Goal: Task Accomplishment & Management: Use online tool/utility

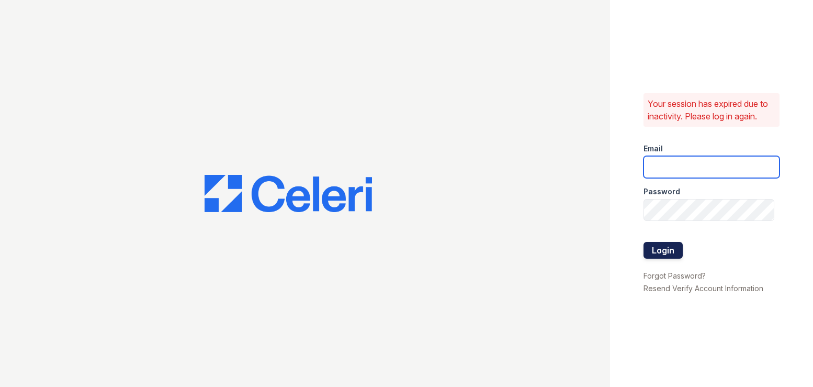
type input "[PERSON_NAME][EMAIL_ADDRESS][DOMAIN_NAME]"
click at [651, 251] on button "Login" at bounding box center [663, 250] width 39 height 17
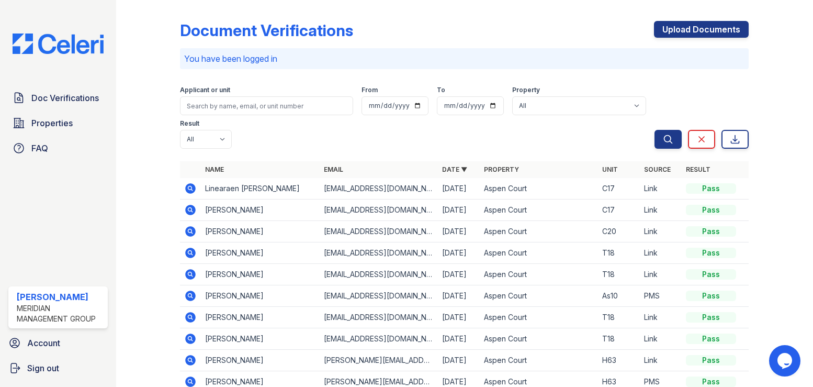
click at [190, 186] on icon at bounding box center [190, 187] width 3 height 3
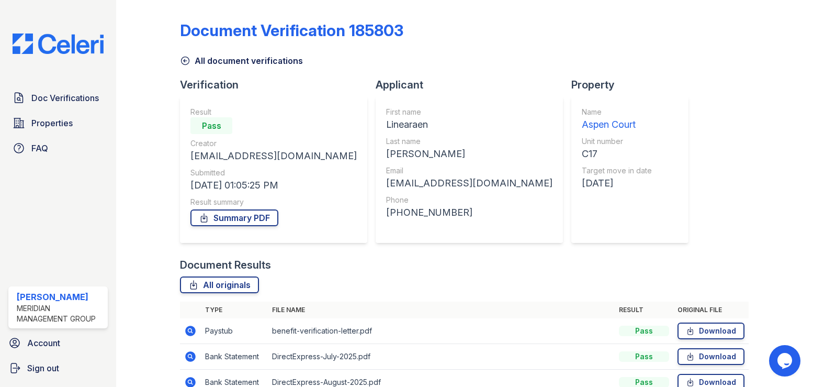
click at [189, 330] on icon at bounding box center [190, 330] width 3 height 3
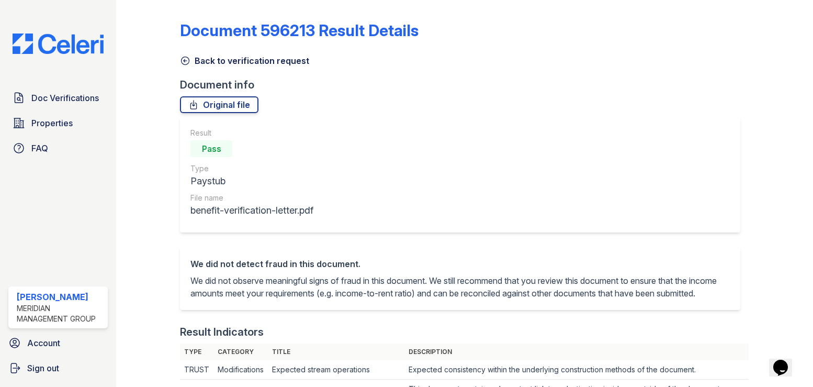
click at [183, 61] on icon at bounding box center [185, 60] width 10 height 10
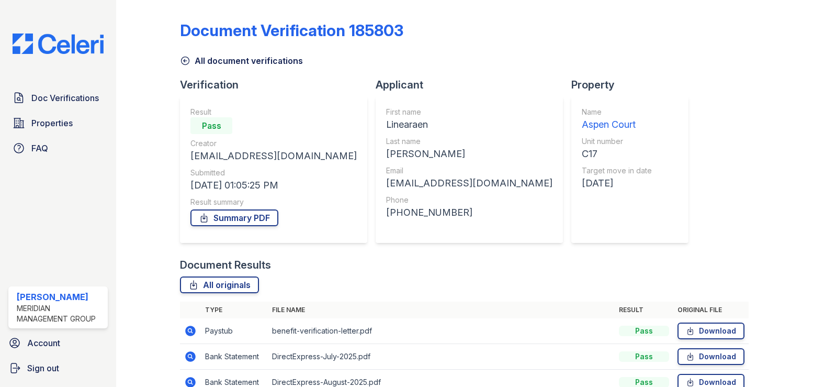
click at [186, 354] on icon at bounding box center [191, 356] width 10 height 10
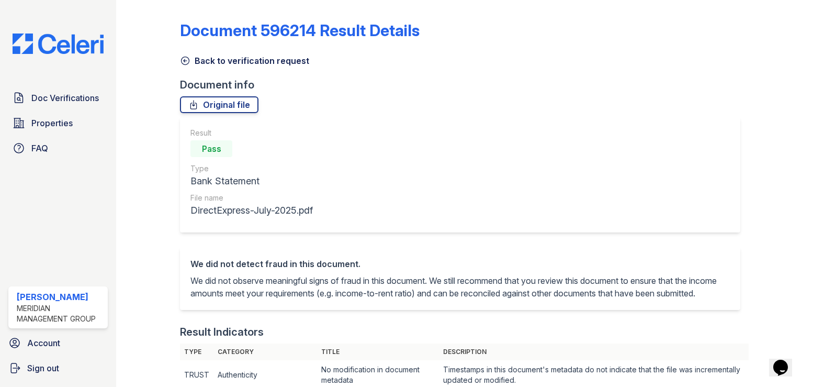
click at [184, 60] on icon at bounding box center [186, 61] width 8 height 8
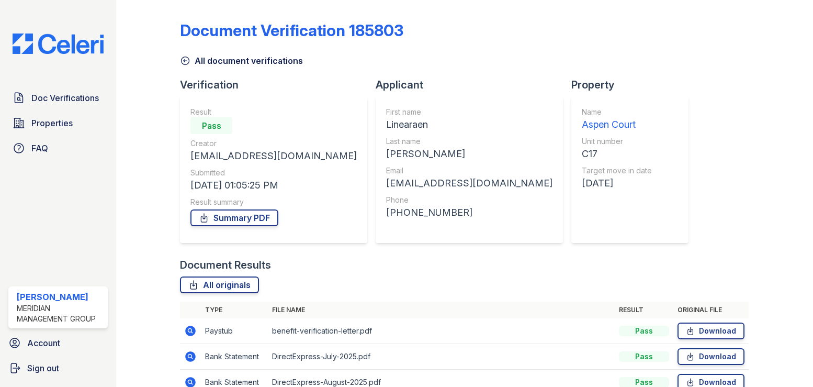
click at [185, 60] on icon at bounding box center [185, 60] width 10 height 10
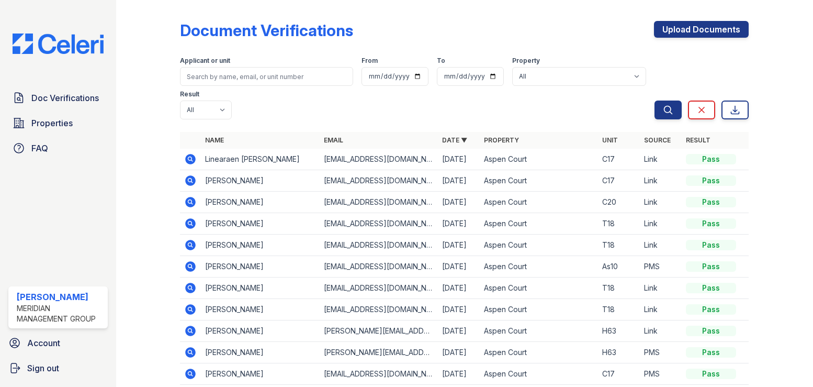
click at [194, 154] on icon at bounding box center [191, 159] width 10 height 10
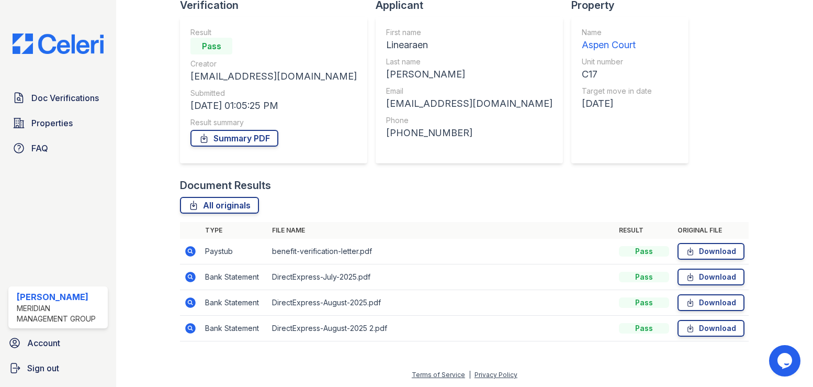
scroll to position [80, 0]
click at [194, 302] on icon at bounding box center [191, 302] width 10 height 10
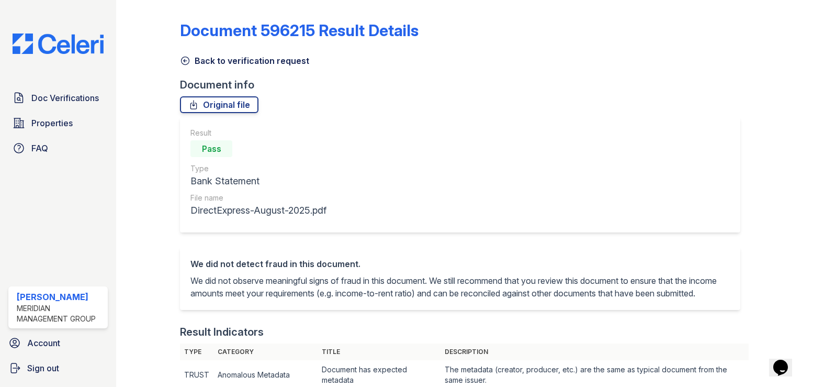
click at [184, 60] on icon at bounding box center [186, 61] width 8 height 8
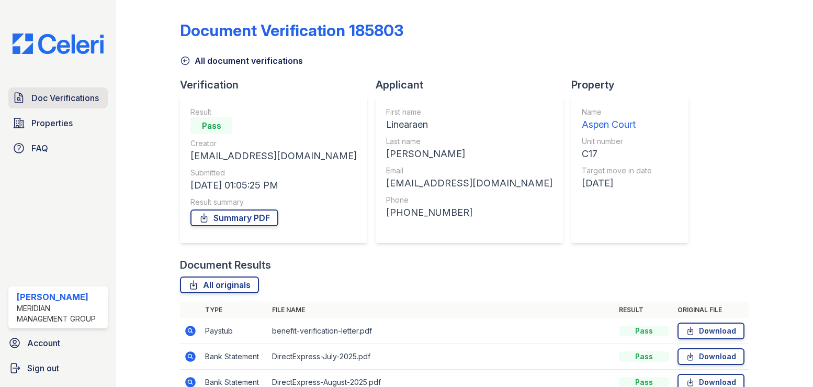
click at [43, 97] on span "Doc Verifications" at bounding box center [64, 98] width 67 height 13
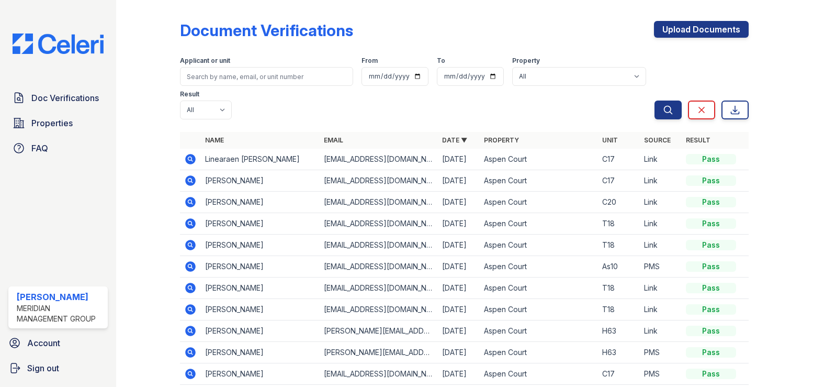
click at [192, 175] on icon at bounding box center [191, 180] width 10 height 10
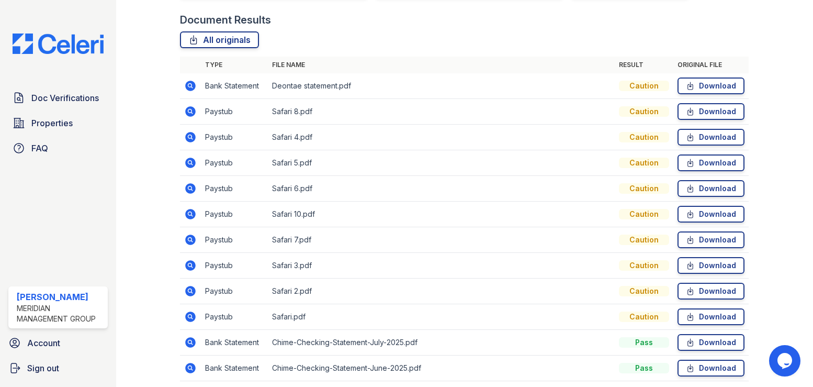
scroll to position [285, 0]
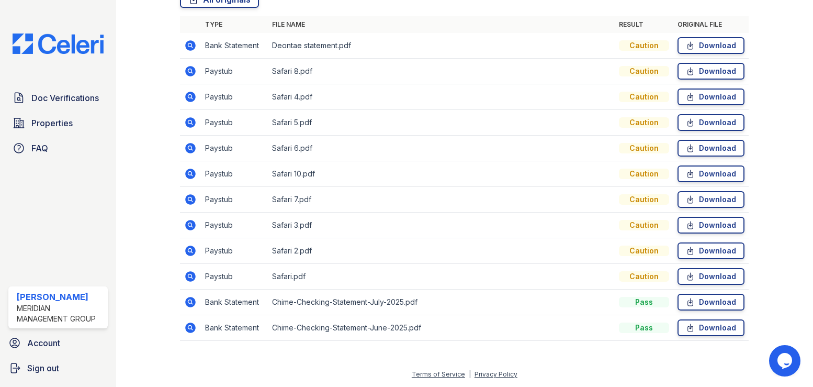
click at [190, 73] on icon at bounding box center [191, 71] width 10 height 10
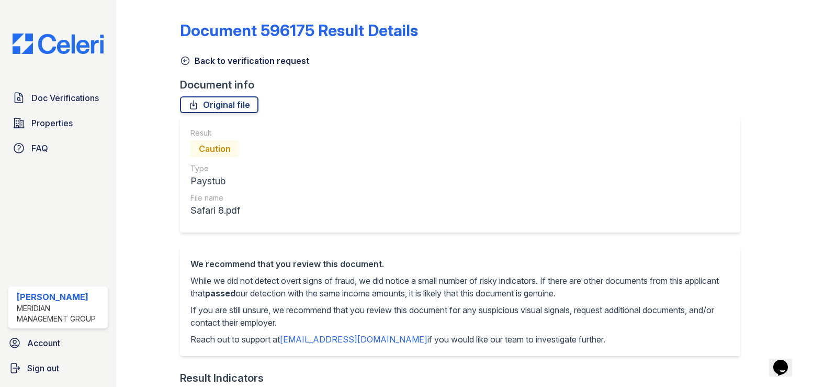
click at [187, 62] on icon at bounding box center [185, 60] width 10 height 10
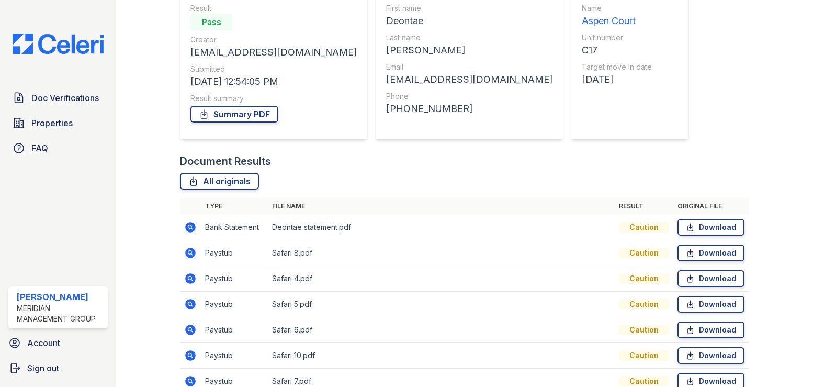
scroll to position [105, 0]
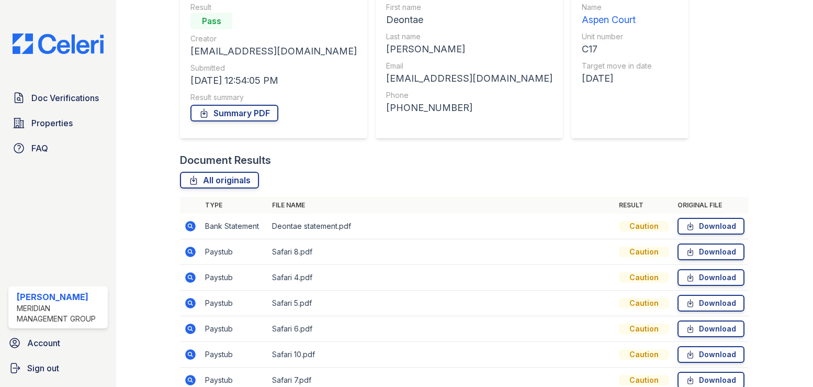
click at [189, 226] on icon at bounding box center [190, 225] width 3 height 3
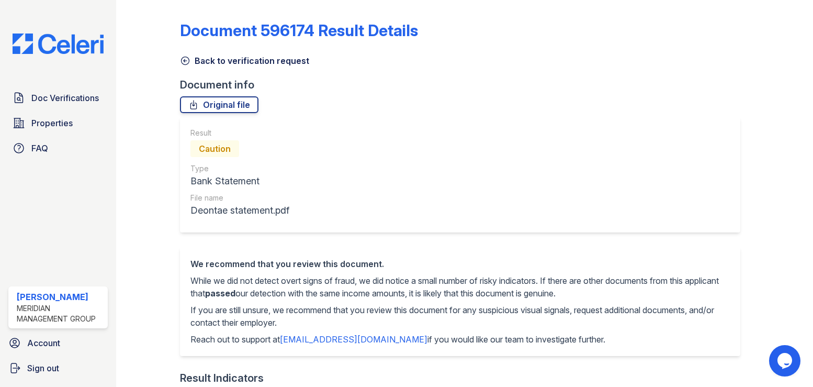
click at [186, 60] on icon at bounding box center [185, 60] width 10 height 10
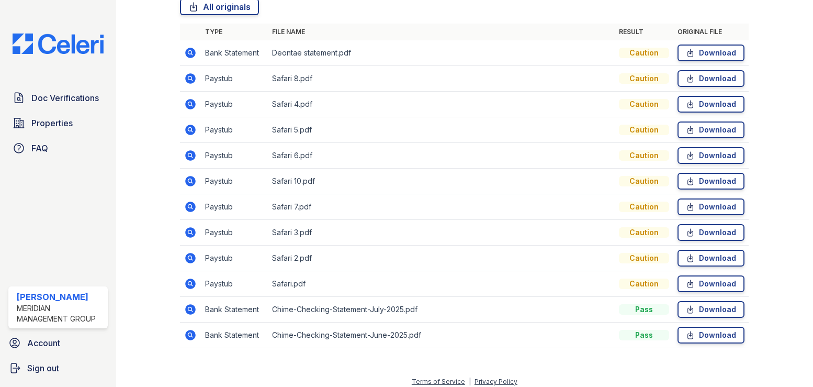
scroll to position [285, 0]
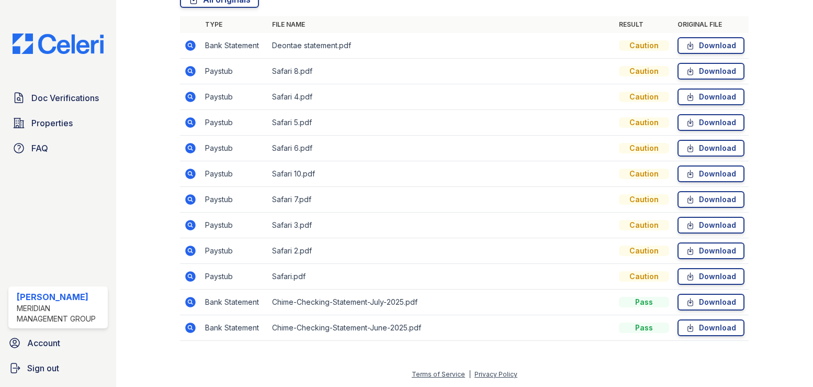
click at [188, 299] on icon at bounding box center [191, 302] width 10 height 10
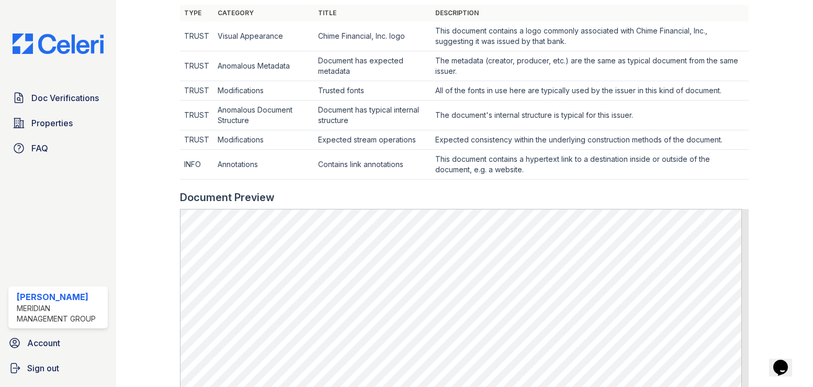
scroll to position [105, 0]
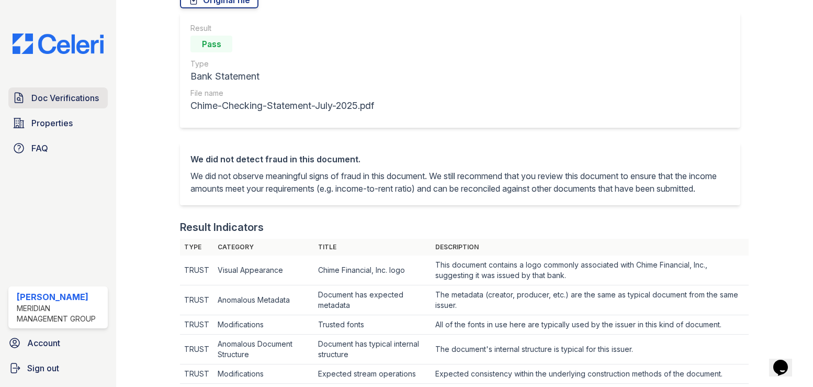
click at [55, 99] on span "Doc Verifications" at bounding box center [64, 98] width 67 height 13
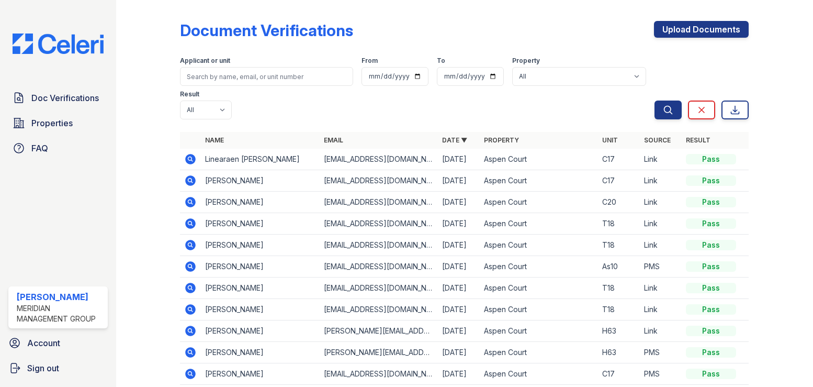
click at [187, 197] on icon at bounding box center [191, 202] width 10 height 10
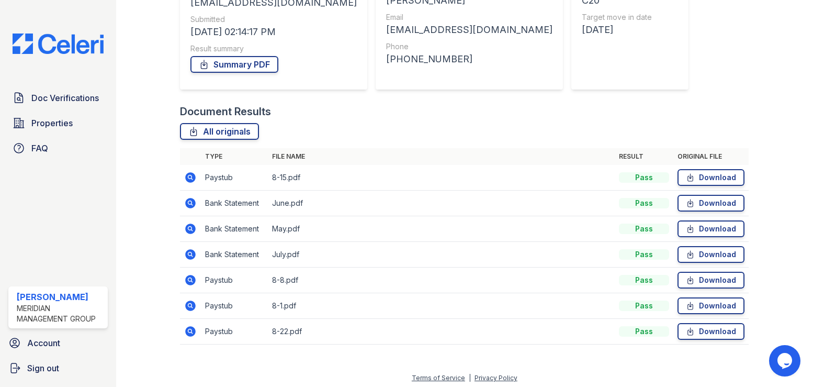
scroll to position [157, 0]
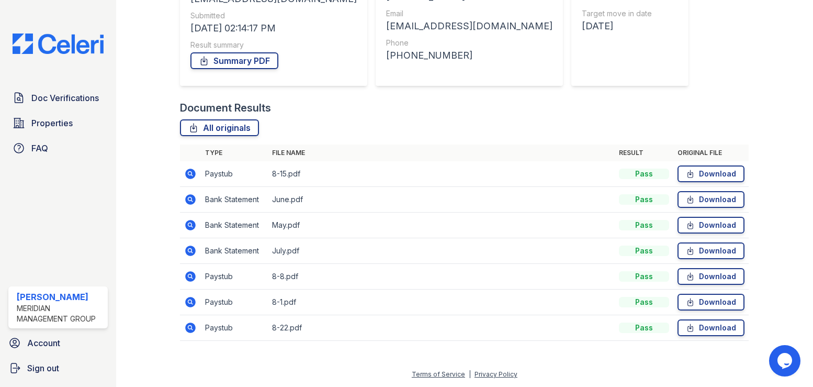
click at [188, 171] on icon at bounding box center [191, 173] width 10 height 10
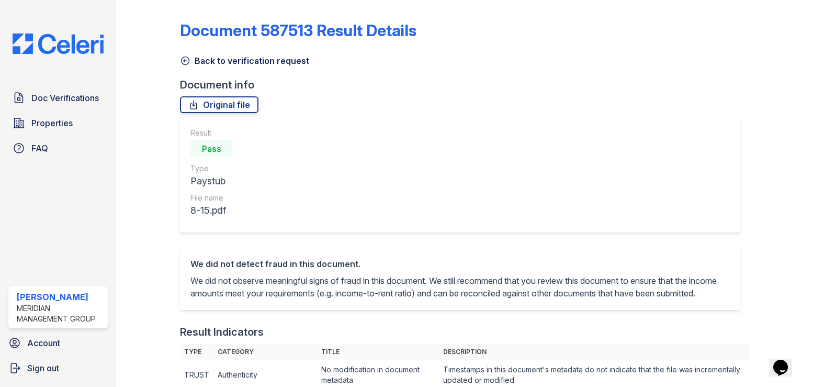
click at [183, 62] on icon at bounding box center [185, 60] width 10 height 10
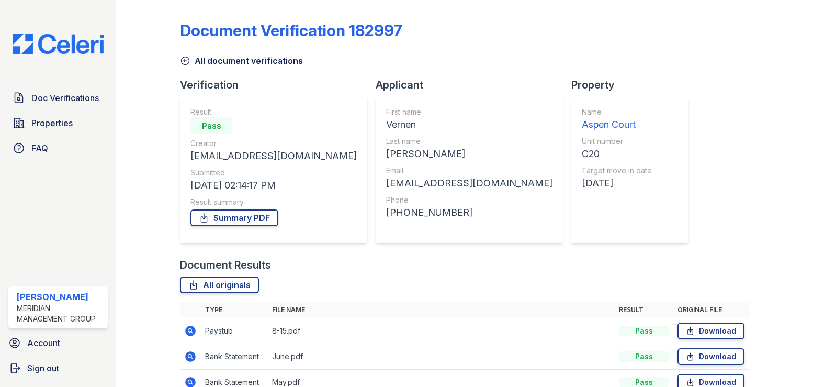
click at [184, 61] on icon at bounding box center [186, 61] width 8 height 8
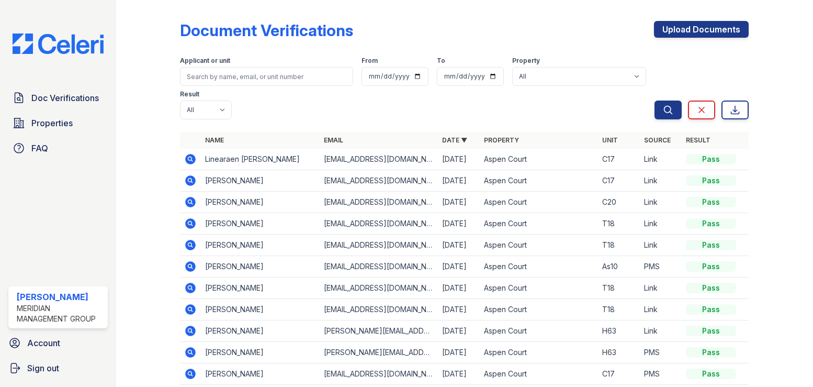
scroll to position [44, 0]
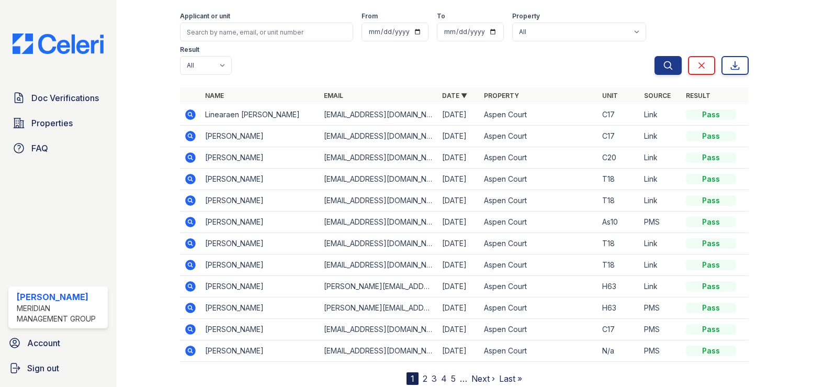
click at [423, 373] on link "2" at bounding box center [425, 378] width 5 height 10
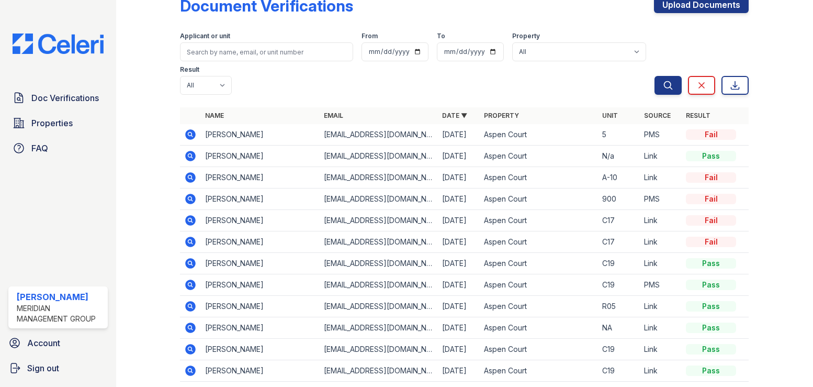
scroll to position [44, 0]
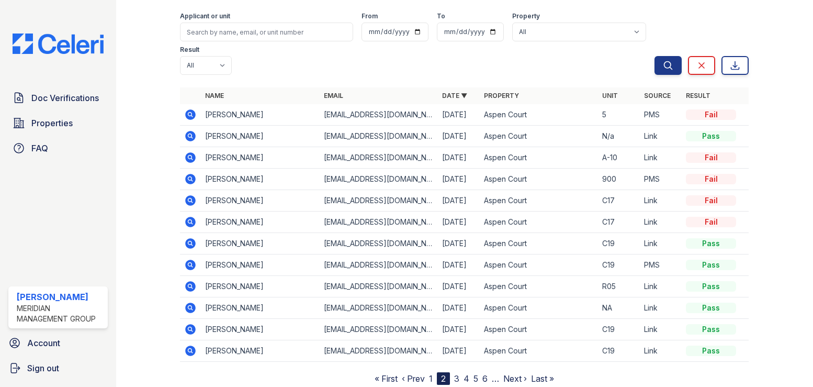
click at [454, 373] on link "3" at bounding box center [456, 378] width 5 height 10
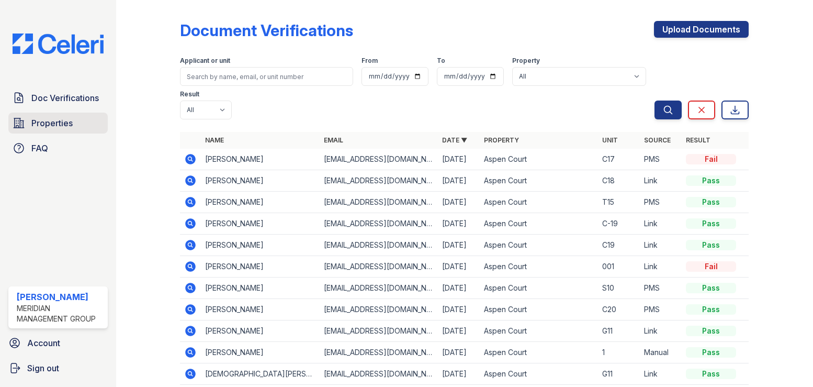
click at [56, 123] on span "Properties" at bounding box center [51, 123] width 41 height 13
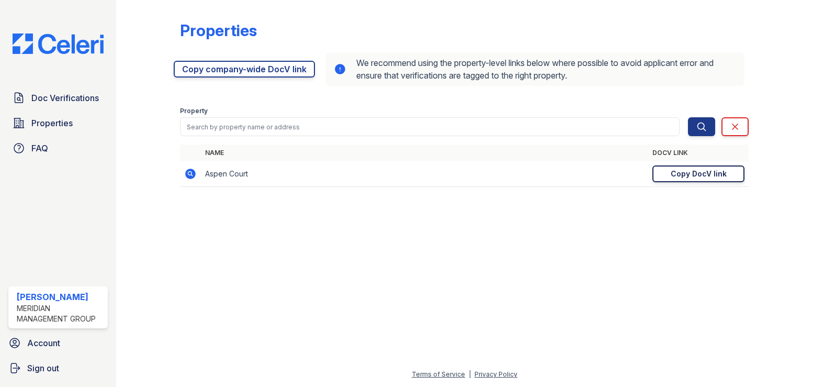
click at [685, 176] on div "Copy DocV link" at bounding box center [699, 173] width 56 height 10
click at [704, 175] on div "Copy DocV link" at bounding box center [699, 173] width 56 height 10
